Goal: Task Accomplishment & Management: Use online tool/utility

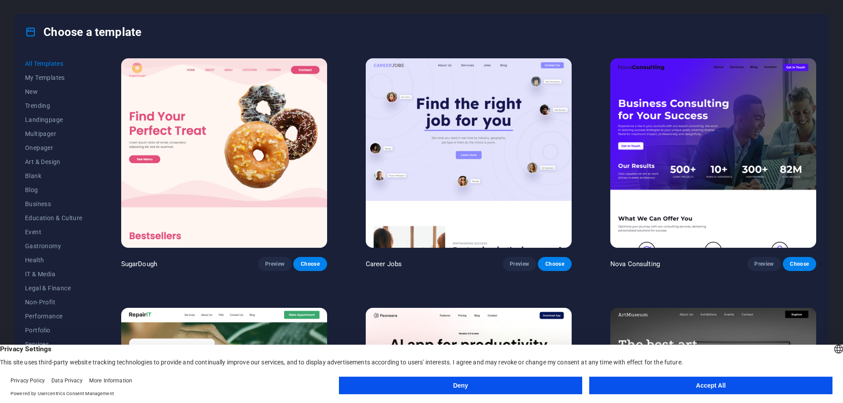
click at [632, 381] on button "Accept All" at bounding box center [710, 386] width 243 height 18
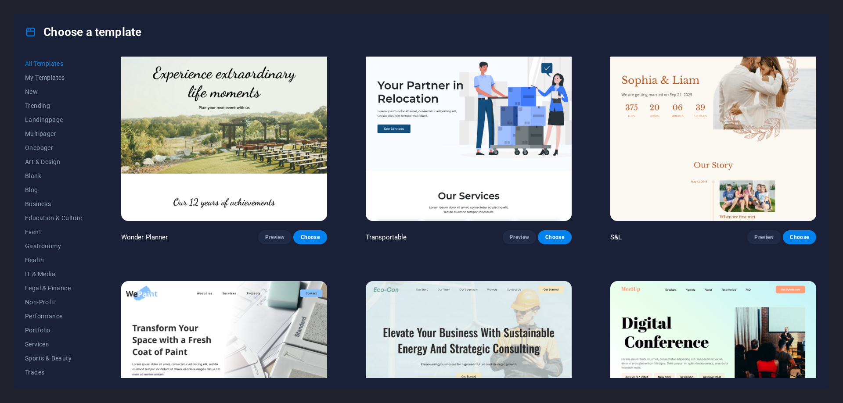
scroll to position [571, 0]
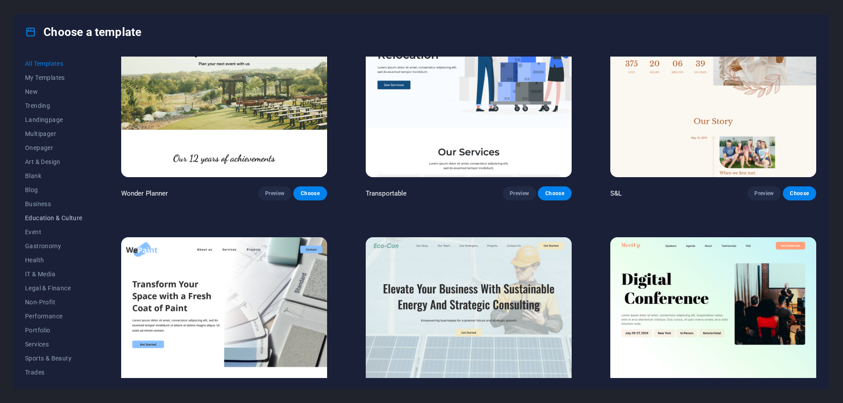
click at [54, 221] on span "Education & Culture" at bounding box center [53, 218] width 57 height 7
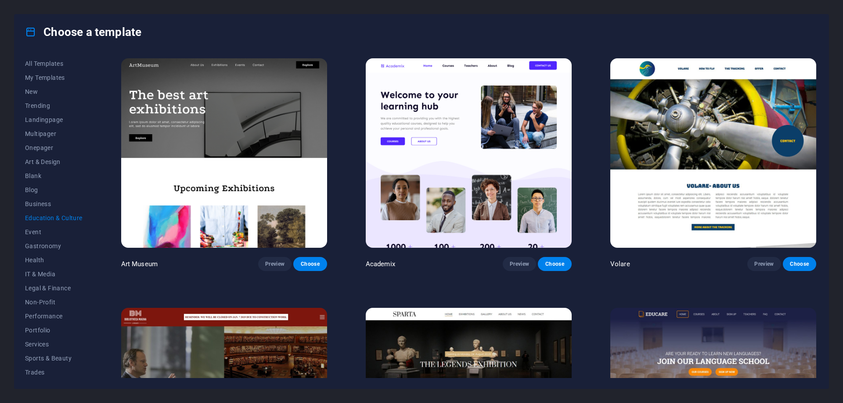
scroll to position [219, 0]
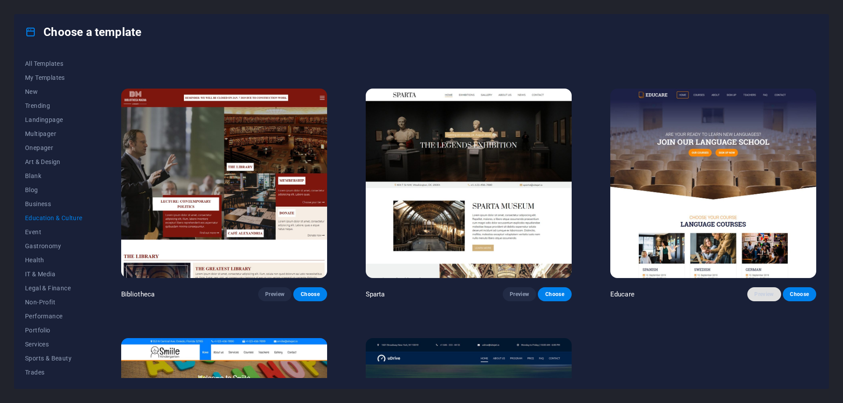
click at [761, 291] on span "Preview" at bounding box center [763, 294] width 19 height 7
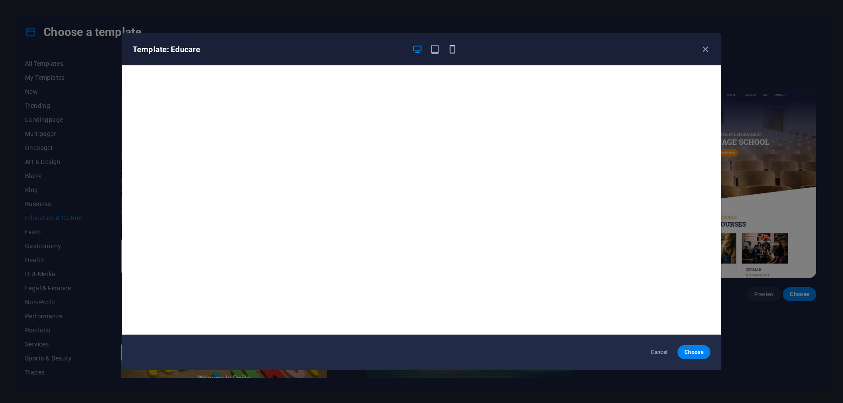
click at [451, 44] on icon "button" at bounding box center [452, 49] width 10 height 10
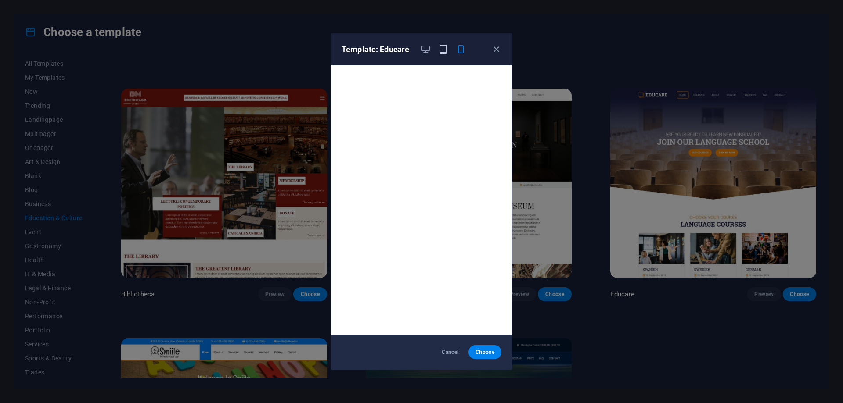
click at [442, 50] on icon "button" at bounding box center [443, 49] width 10 height 10
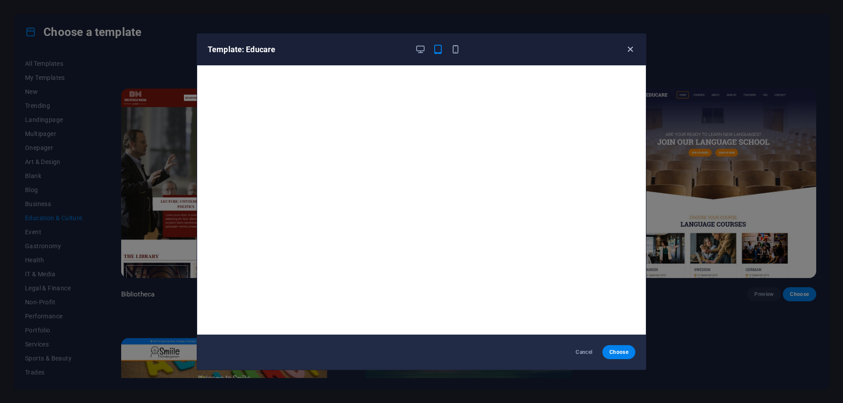
click at [631, 50] on icon "button" at bounding box center [630, 49] width 10 height 10
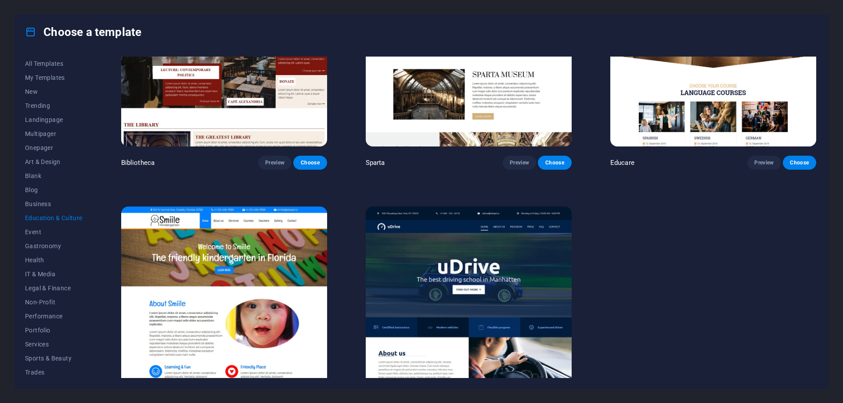
scroll to position [390, 0]
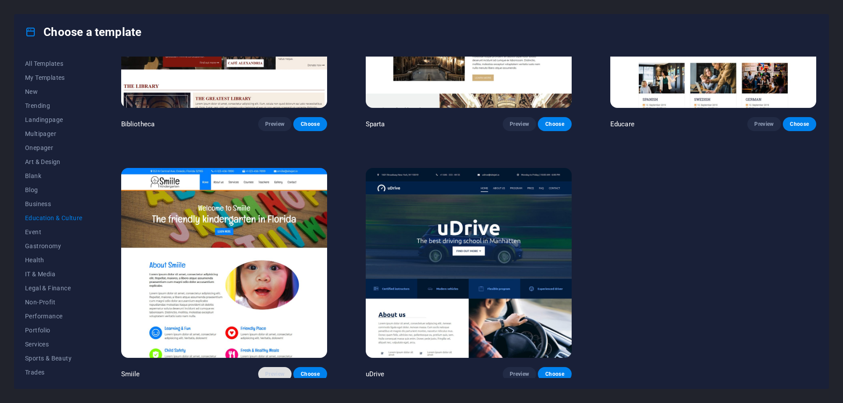
click at [268, 373] on span "Preview" at bounding box center [274, 374] width 19 height 7
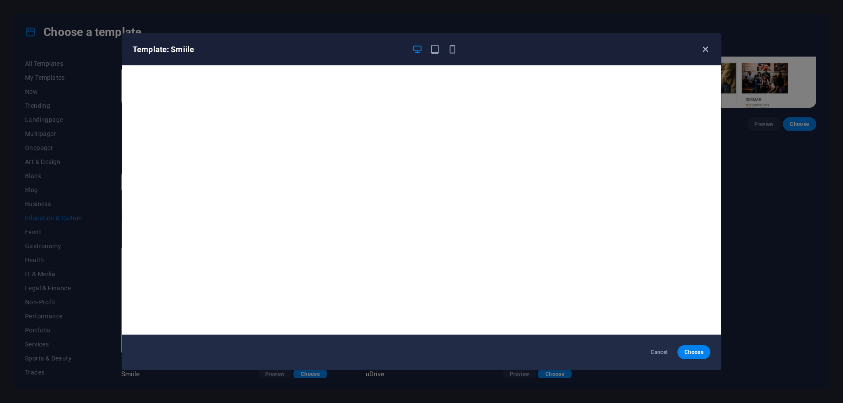
click at [706, 47] on icon "button" at bounding box center [705, 49] width 10 height 10
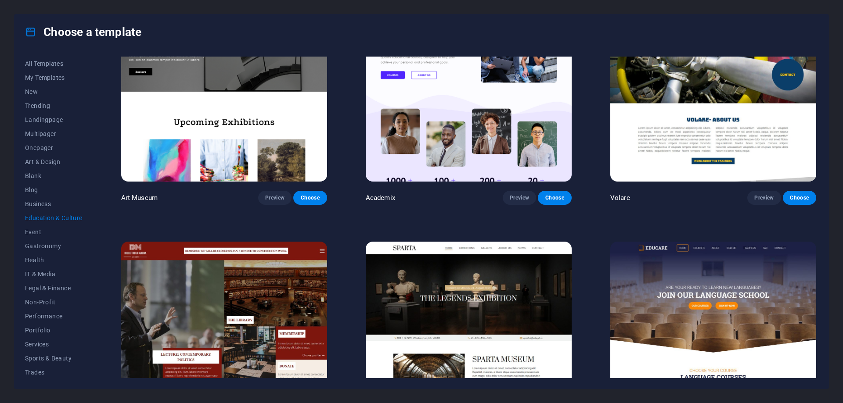
scroll to position [0, 0]
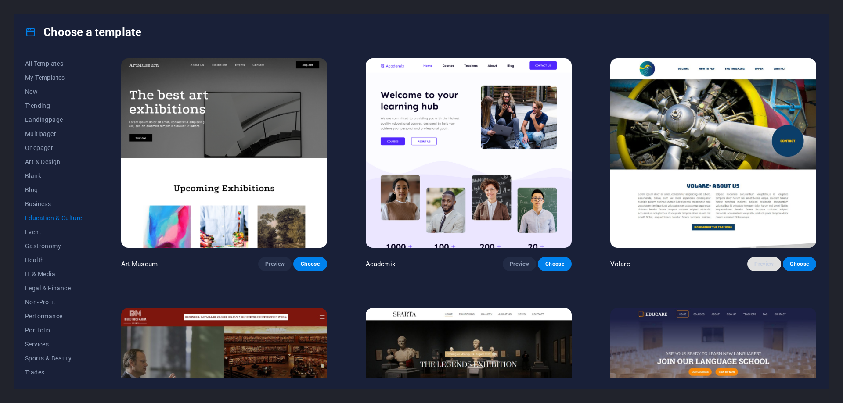
click at [756, 262] on span "Preview" at bounding box center [763, 264] width 19 height 7
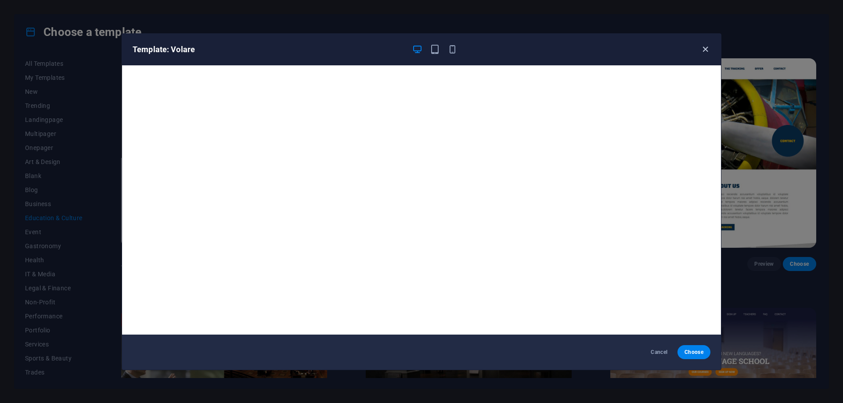
click at [705, 48] on icon "button" at bounding box center [705, 49] width 10 height 10
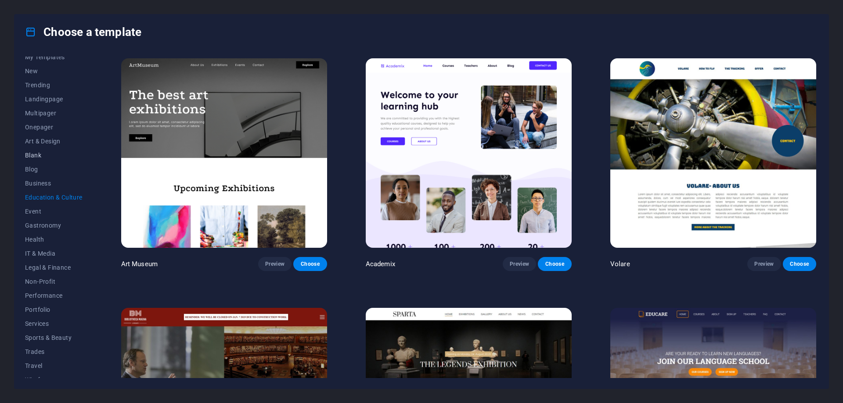
scroll to position [29, 0]
